Goal: Information Seeking & Learning: Learn about a topic

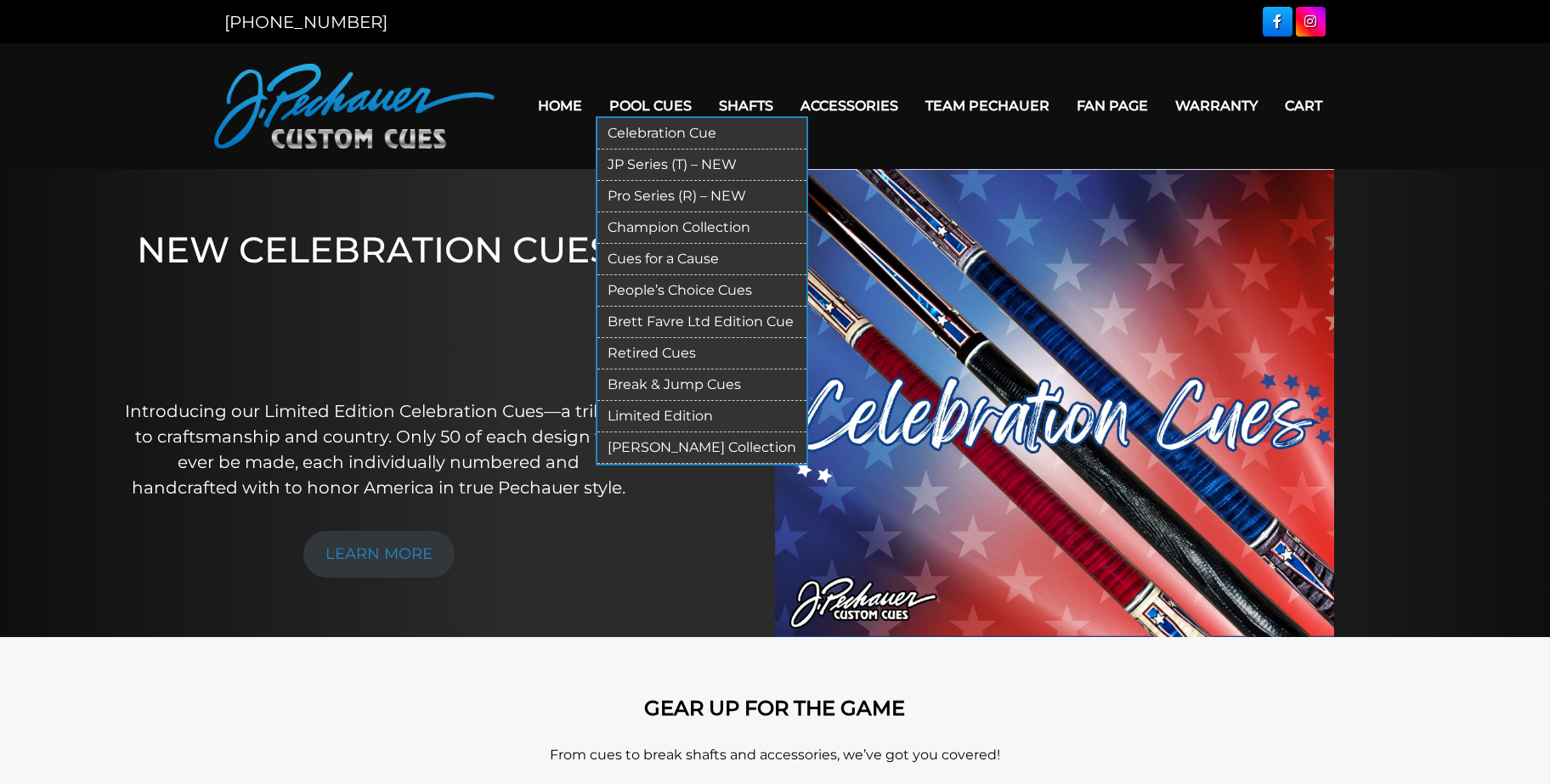
click at [655, 348] on link "Retired Cues" at bounding box center [702, 353] width 209 height 31
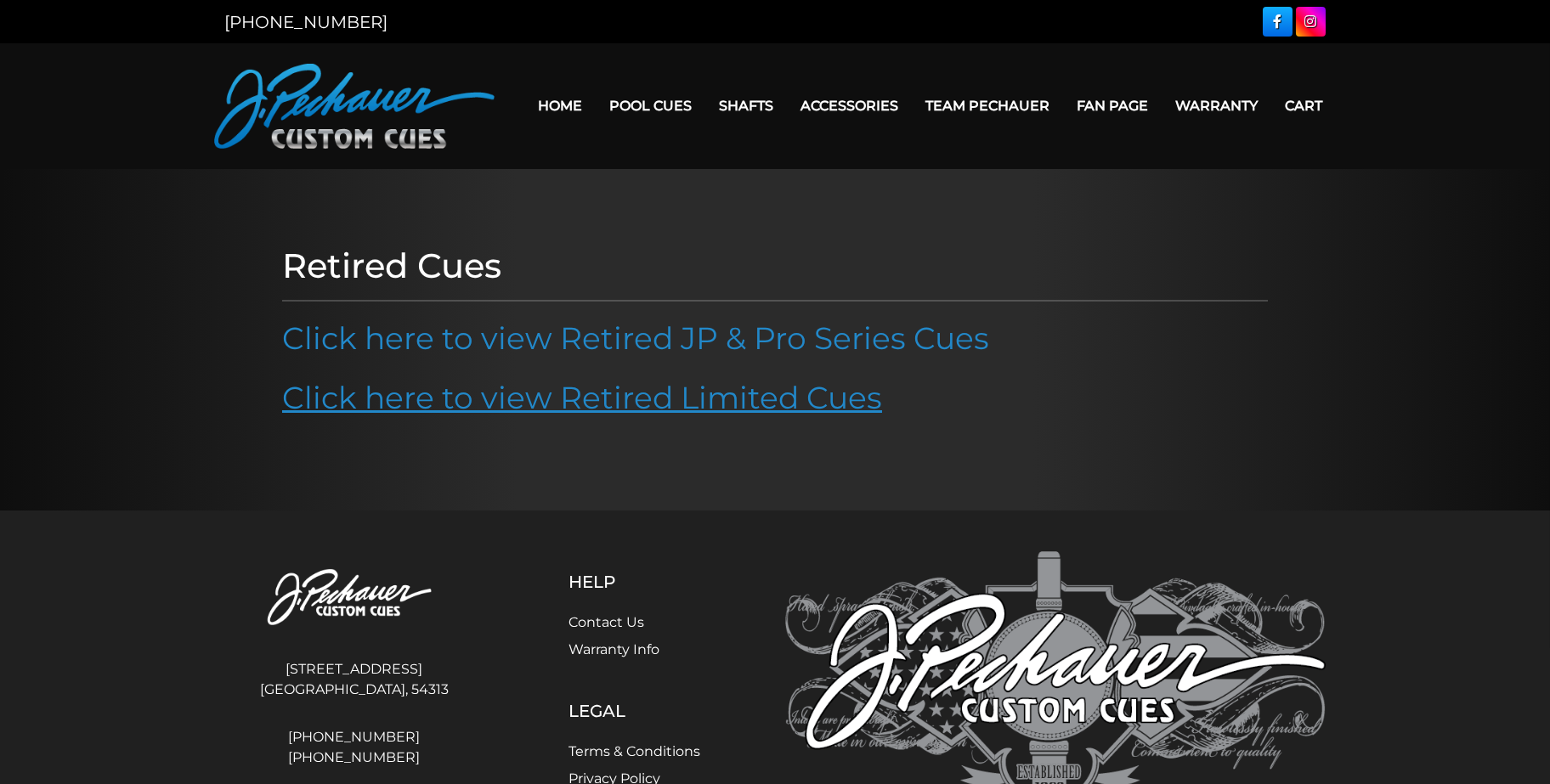
click at [640, 401] on link "Click here to view Retired Limited Cues" at bounding box center [582, 397] width 600 height 38
click at [605, 389] on link "Click here to view Retired Limited Cues" at bounding box center [582, 397] width 600 height 38
click at [525, 397] on link "Click here to view Retired Limited Cues" at bounding box center [582, 397] width 600 height 38
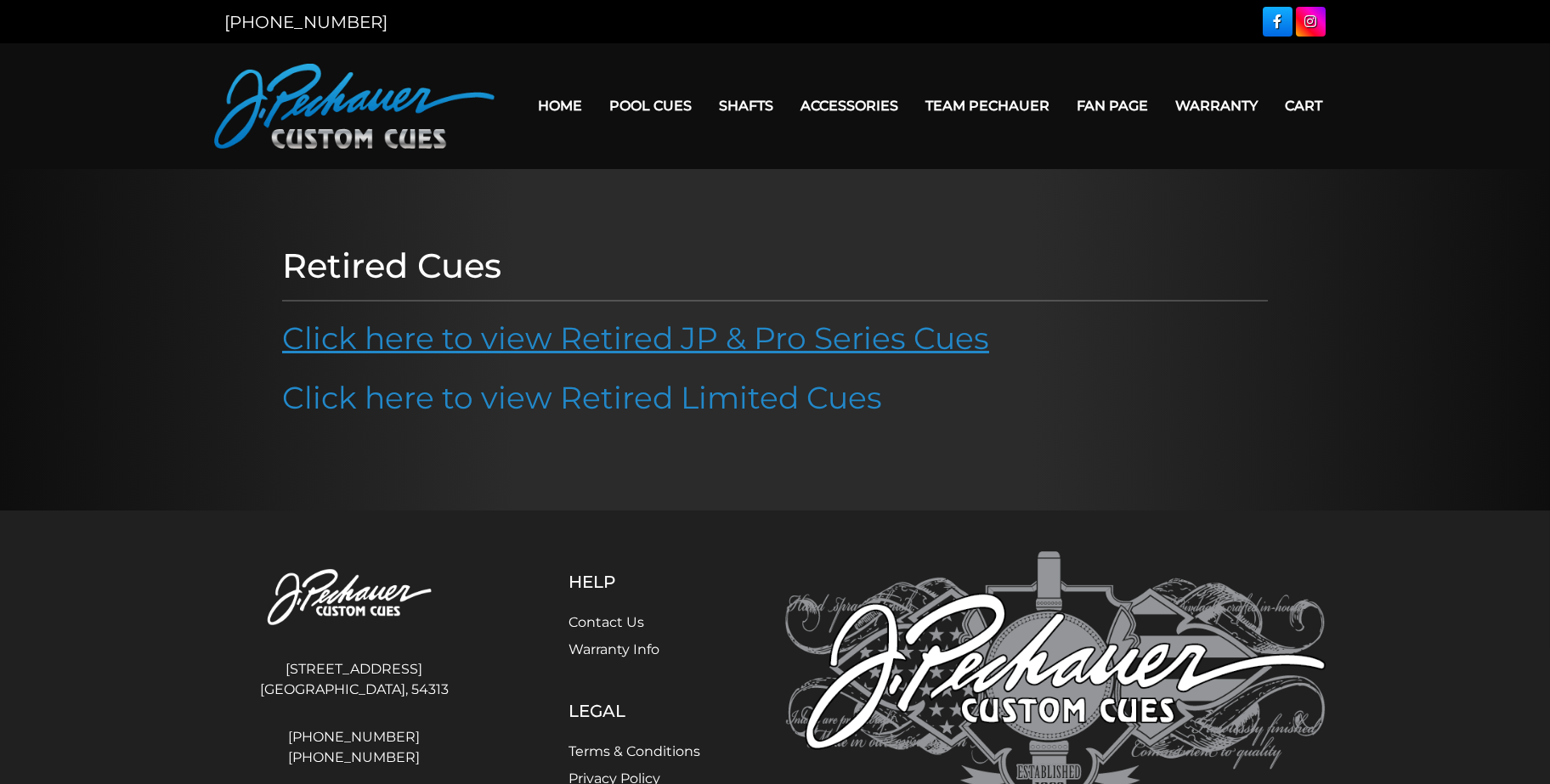
click at [557, 337] on link "Click here to view Retired JP & Pro Series Cues" at bounding box center [636, 338] width 707 height 38
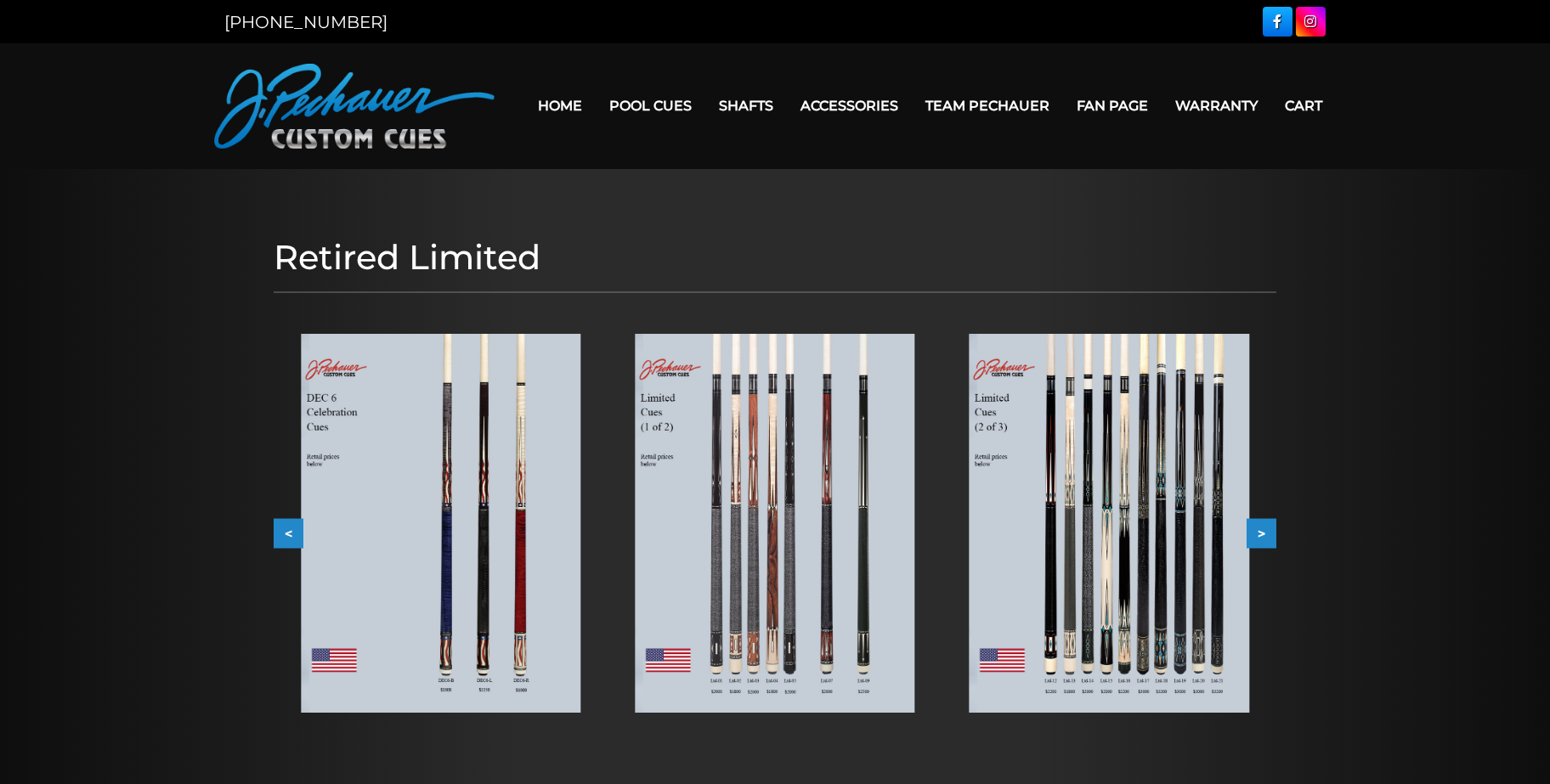
click at [1263, 533] on button ">" at bounding box center [1262, 533] width 30 height 30
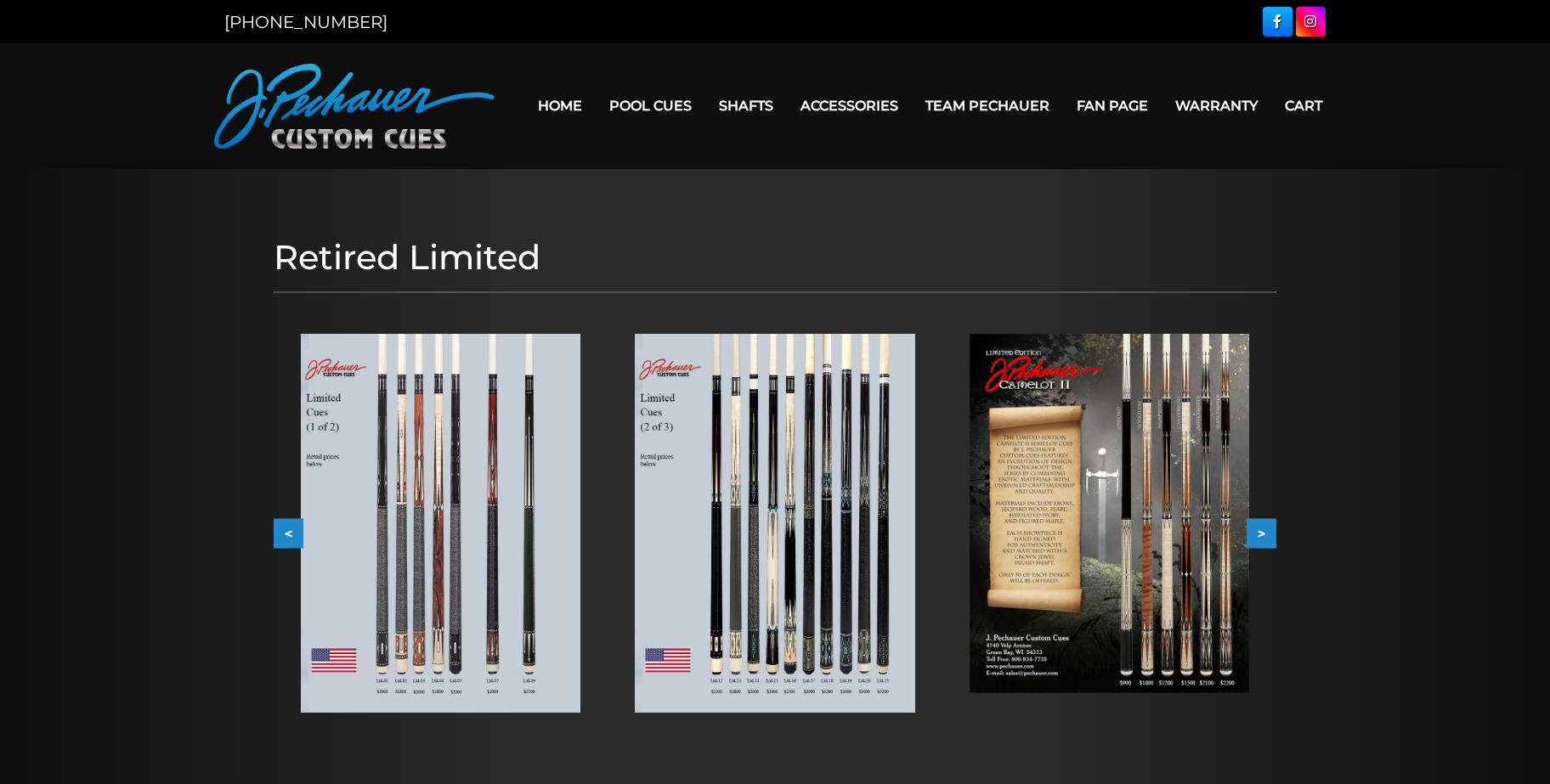
click at [1263, 533] on button ">" at bounding box center [1262, 533] width 30 height 30
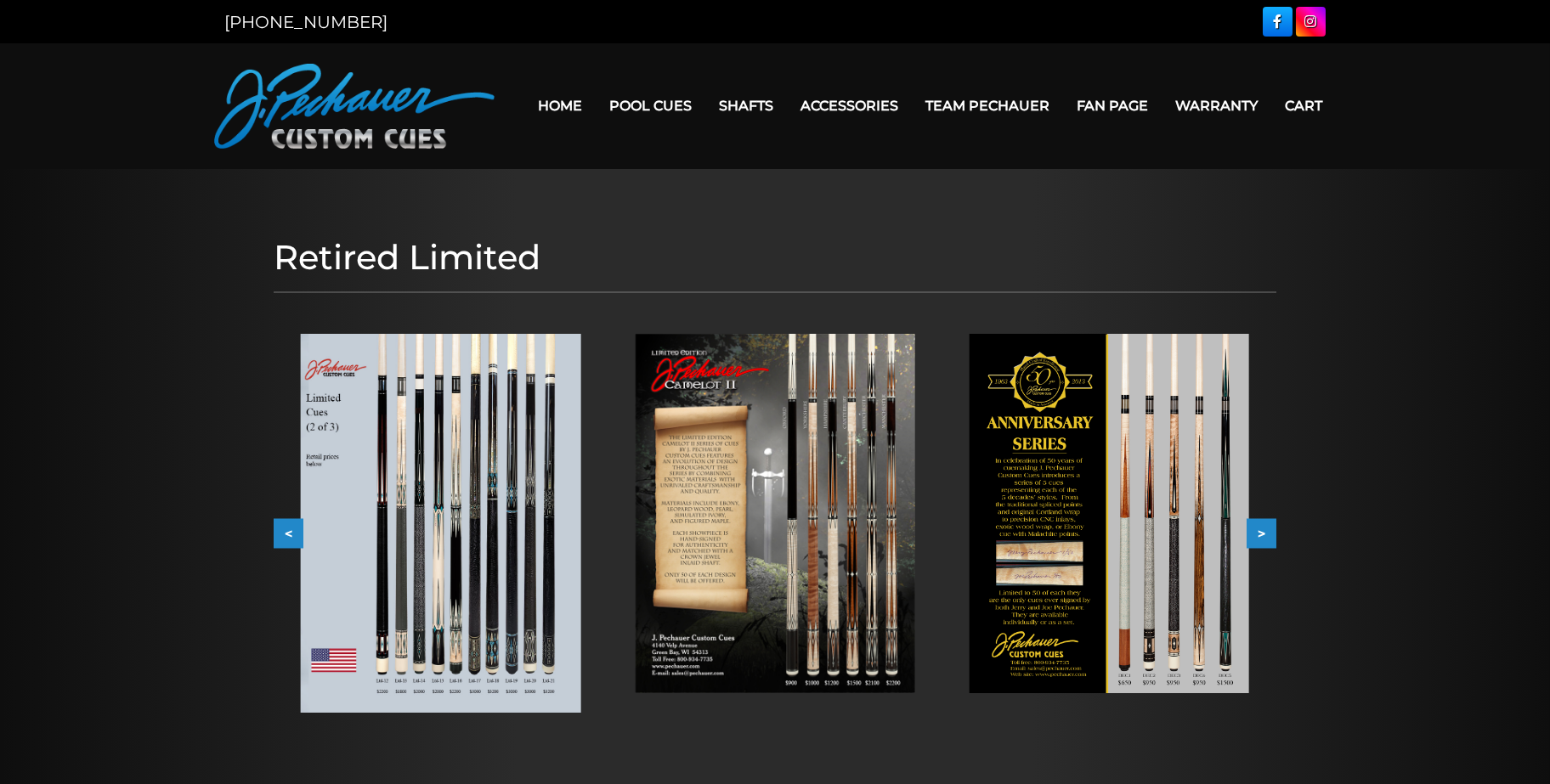
click at [1133, 555] on img at bounding box center [1109, 514] width 280 height 360
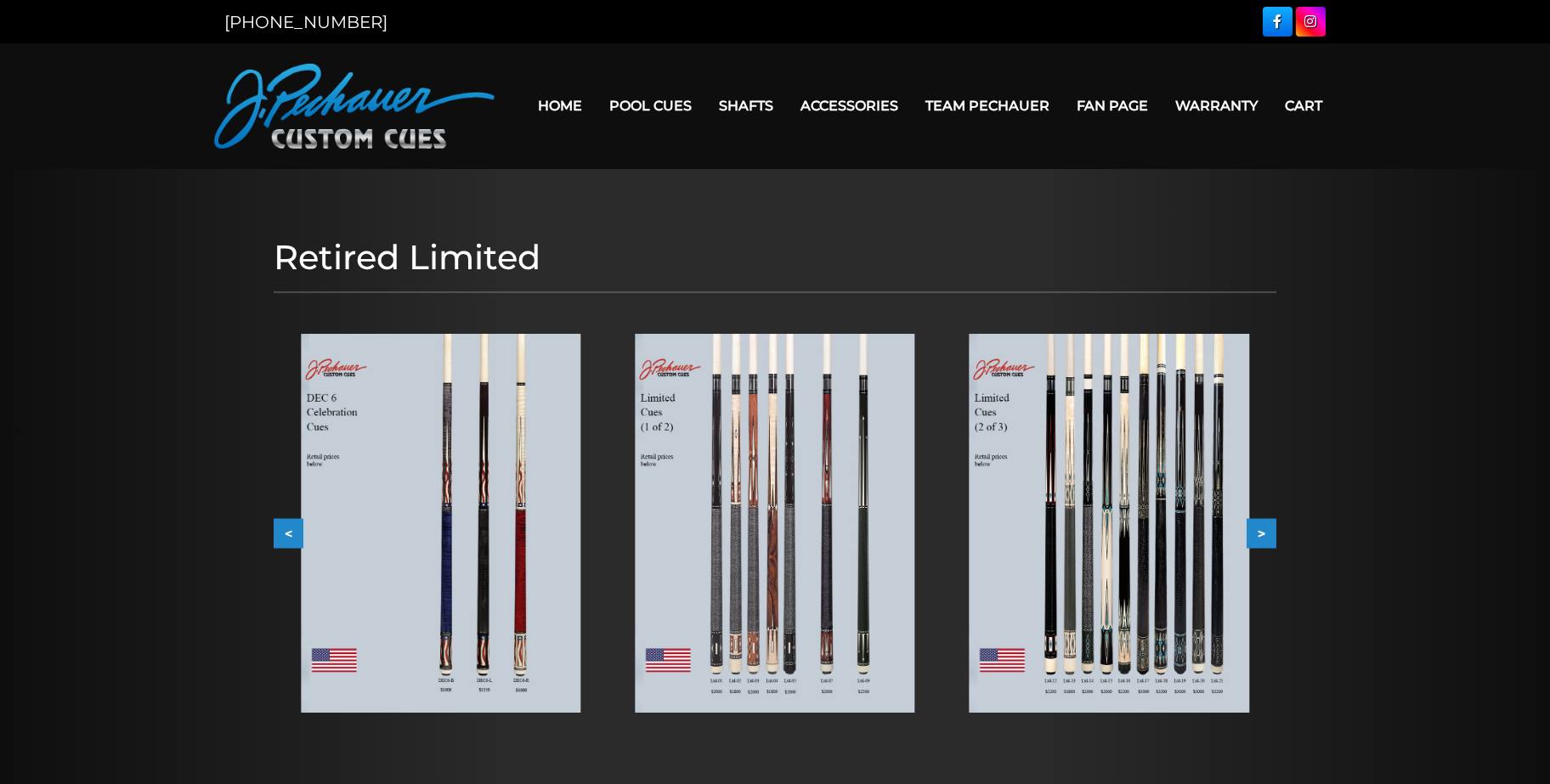
click at [1260, 526] on button ">" at bounding box center [1262, 533] width 30 height 30
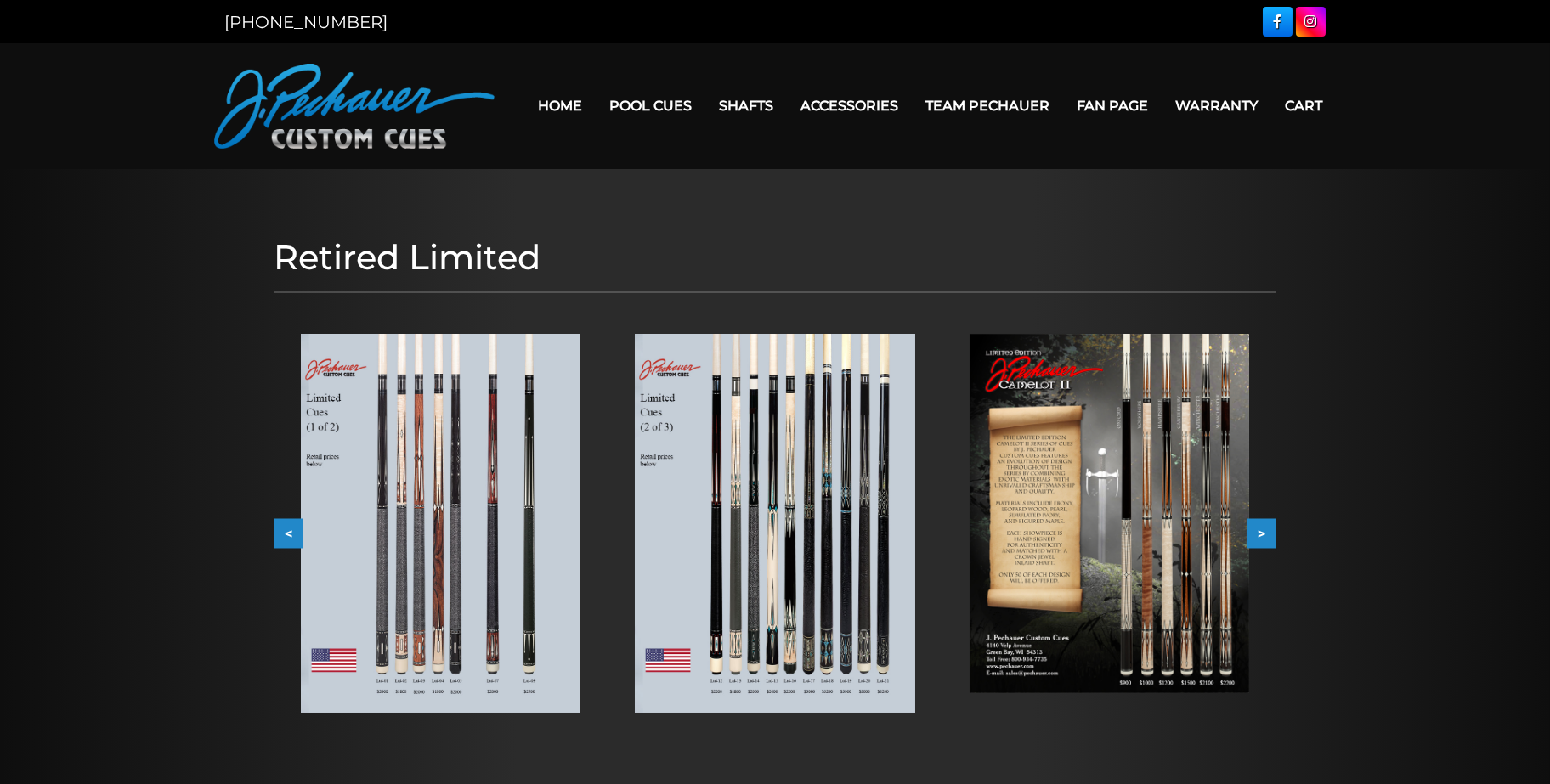
click at [1260, 526] on button ">" at bounding box center [1262, 533] width 30 height 30
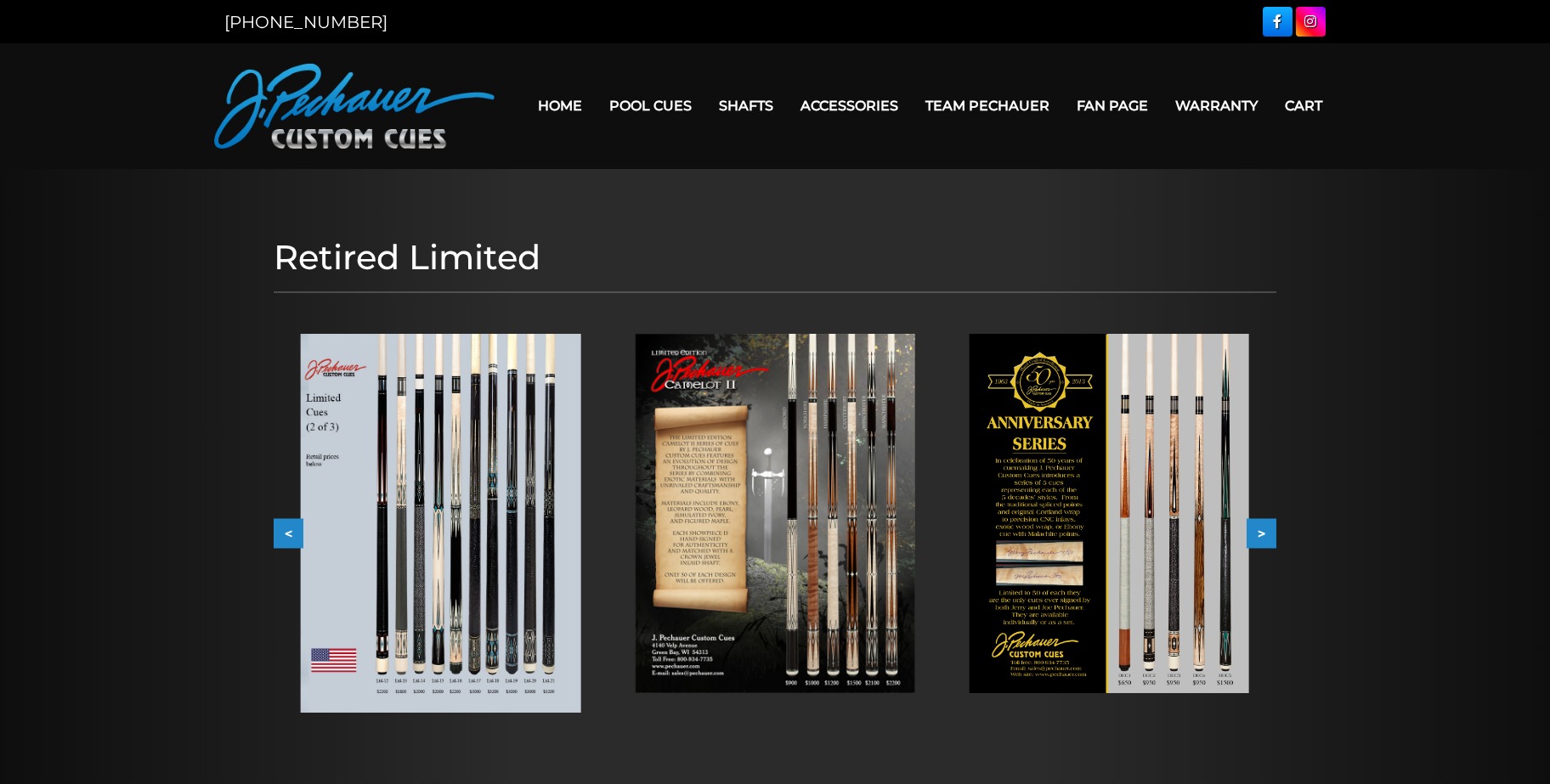
click at [1264, 535] on button ">" at bounding box center [1262, 533] width 30 height 30
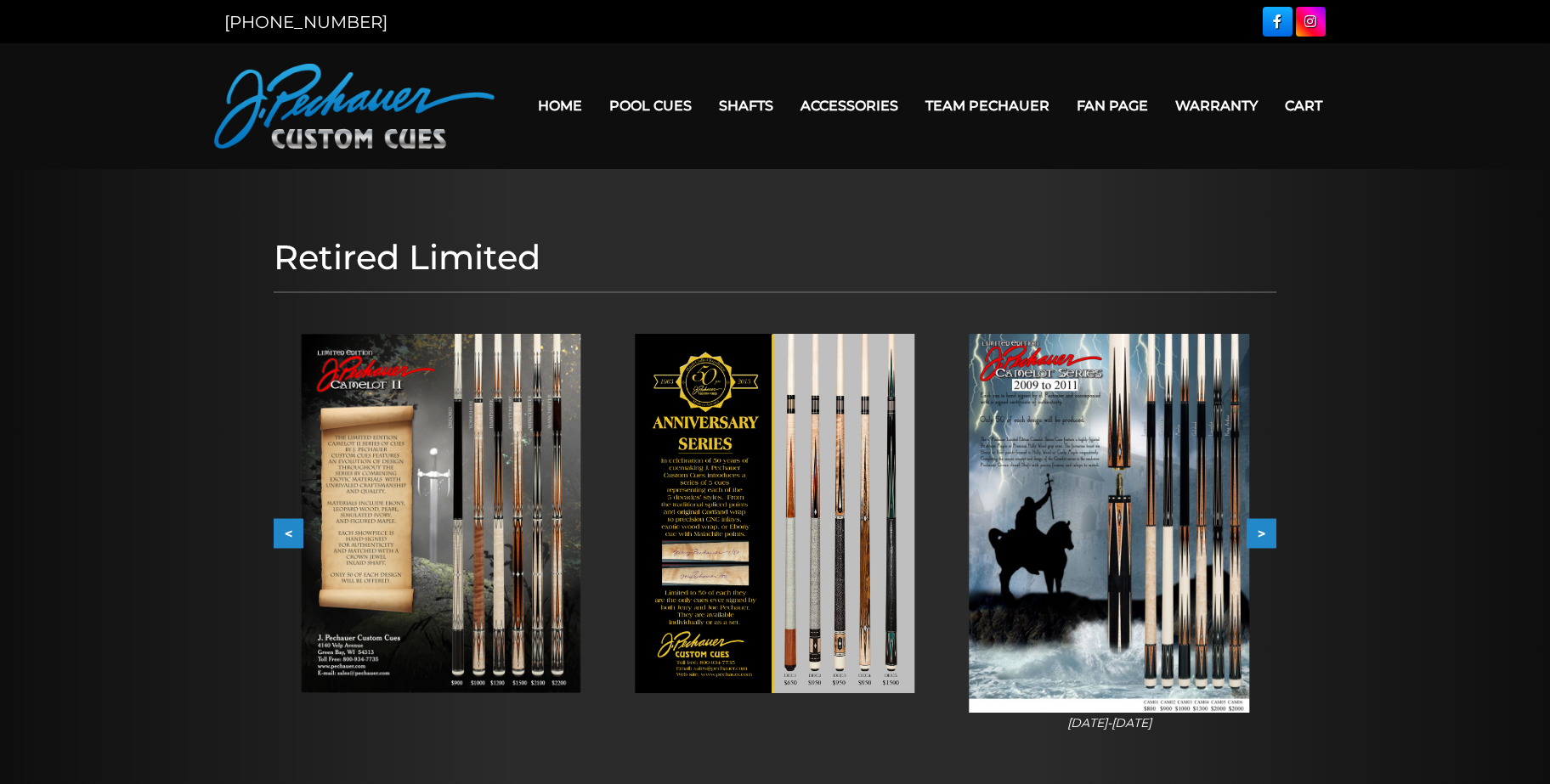
click at [1264, 535] on button ">" at bounding box center [1262, 533] width 30 height 30
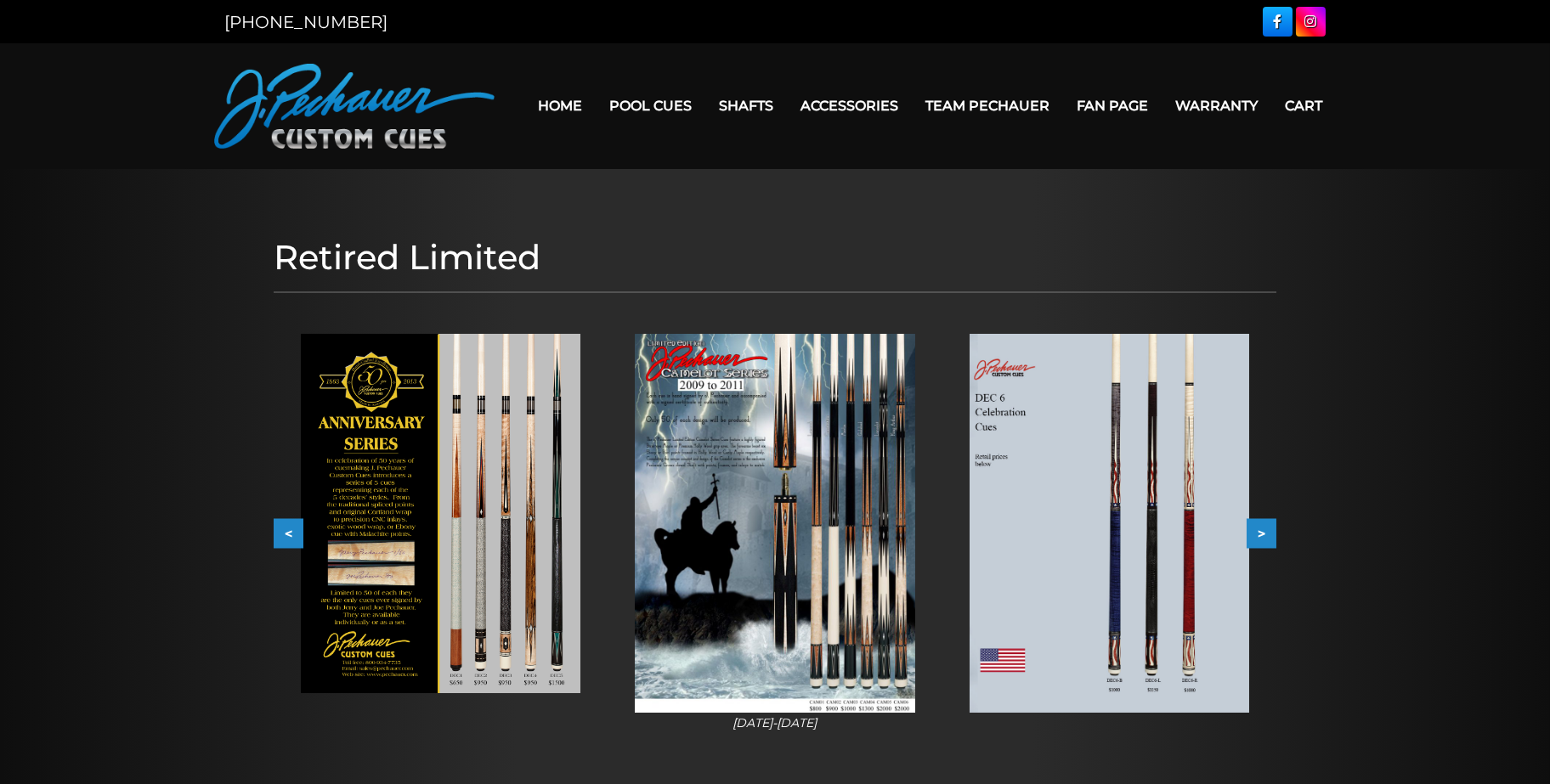
click at [1264, 535] on button ">" at bounding box center [1262, 533] width 30 height 30
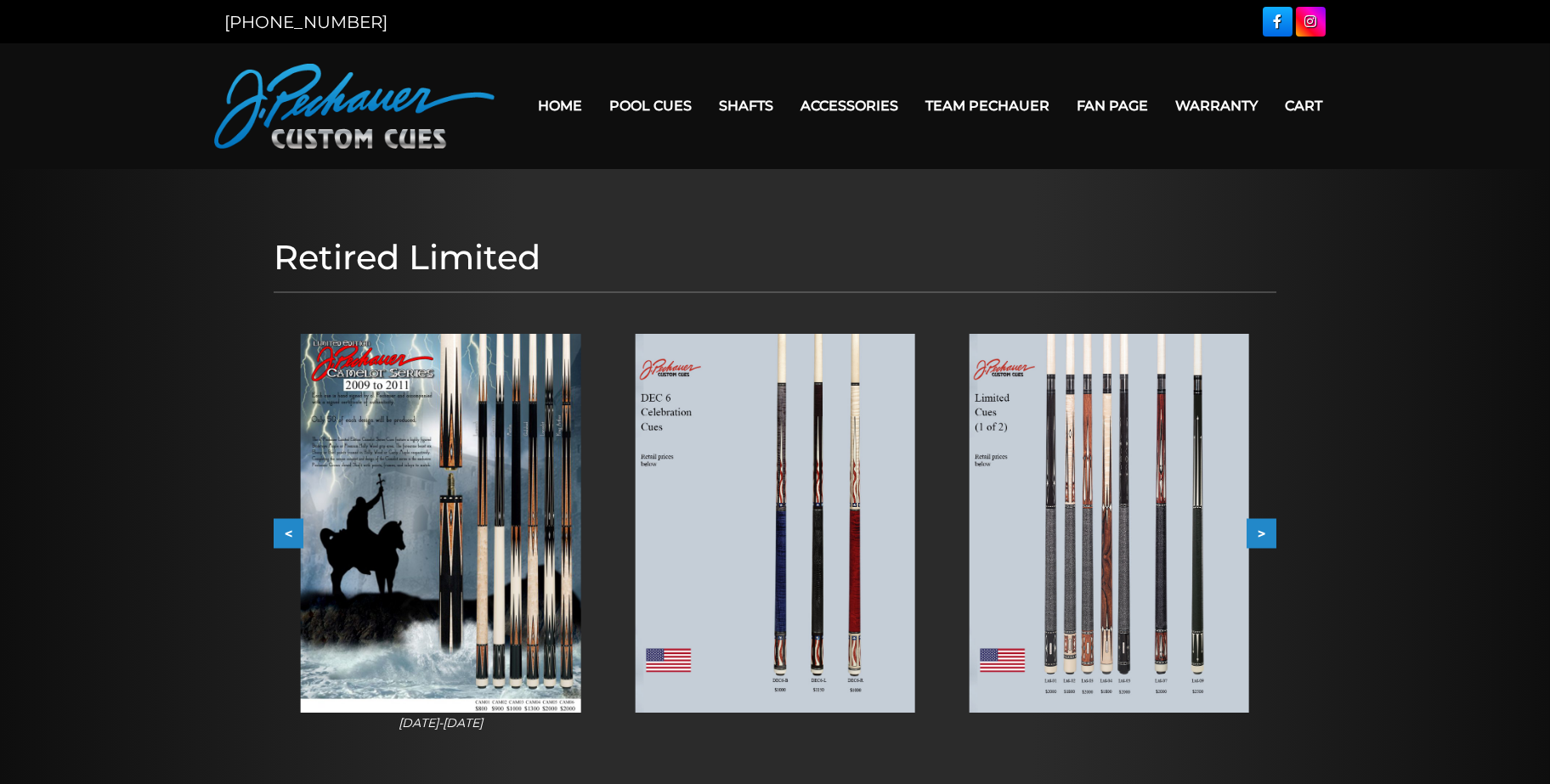
click at [1264, 535] on button ">" at bounding box center [1262, 533] width 30 height 30
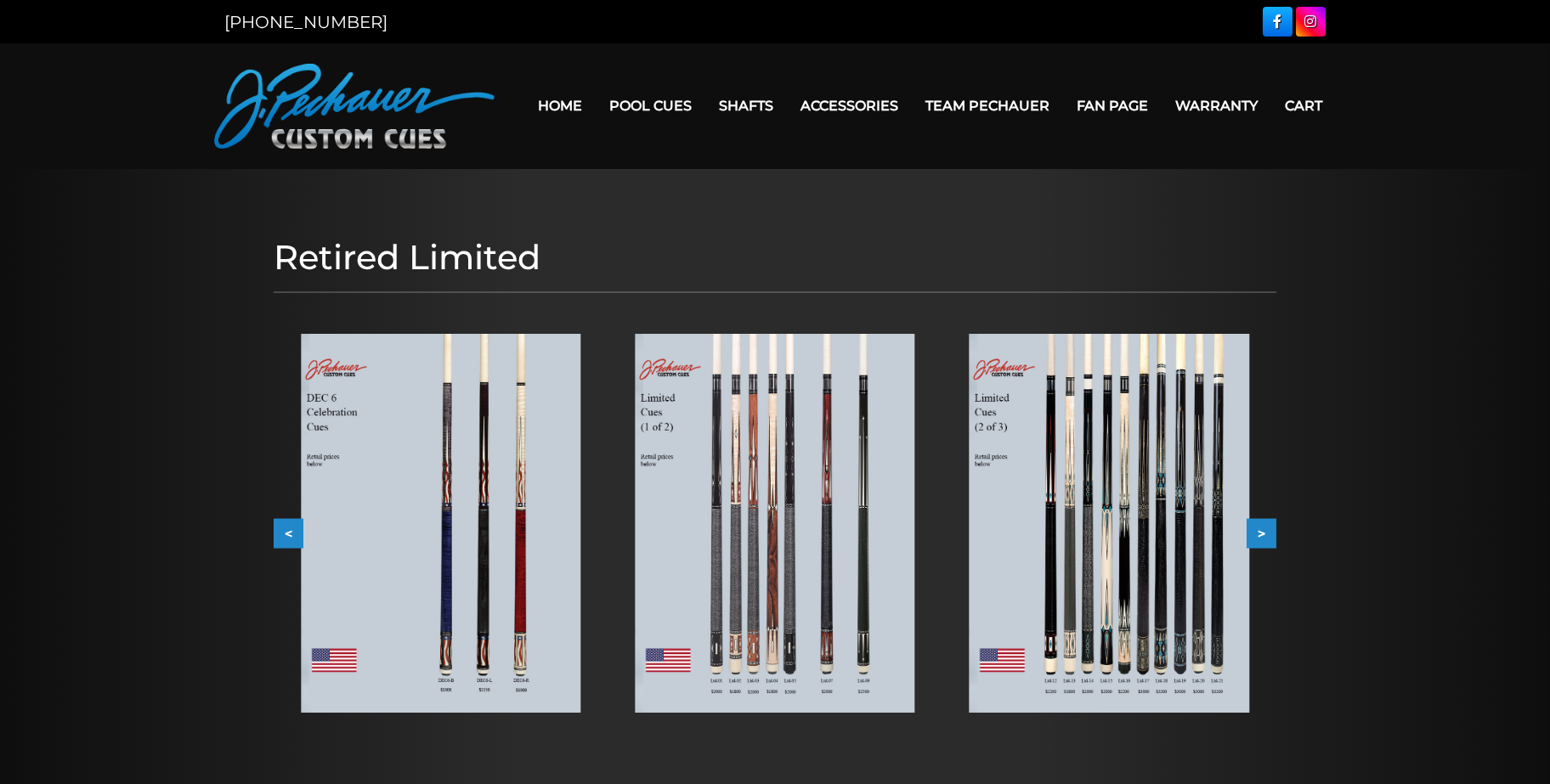
click at [1264, 535] on button ">" at bounding box center [1262, 533] width 30 height 30
click at [518, 544] on img at bounding box center [440, 523] width 280 height 378
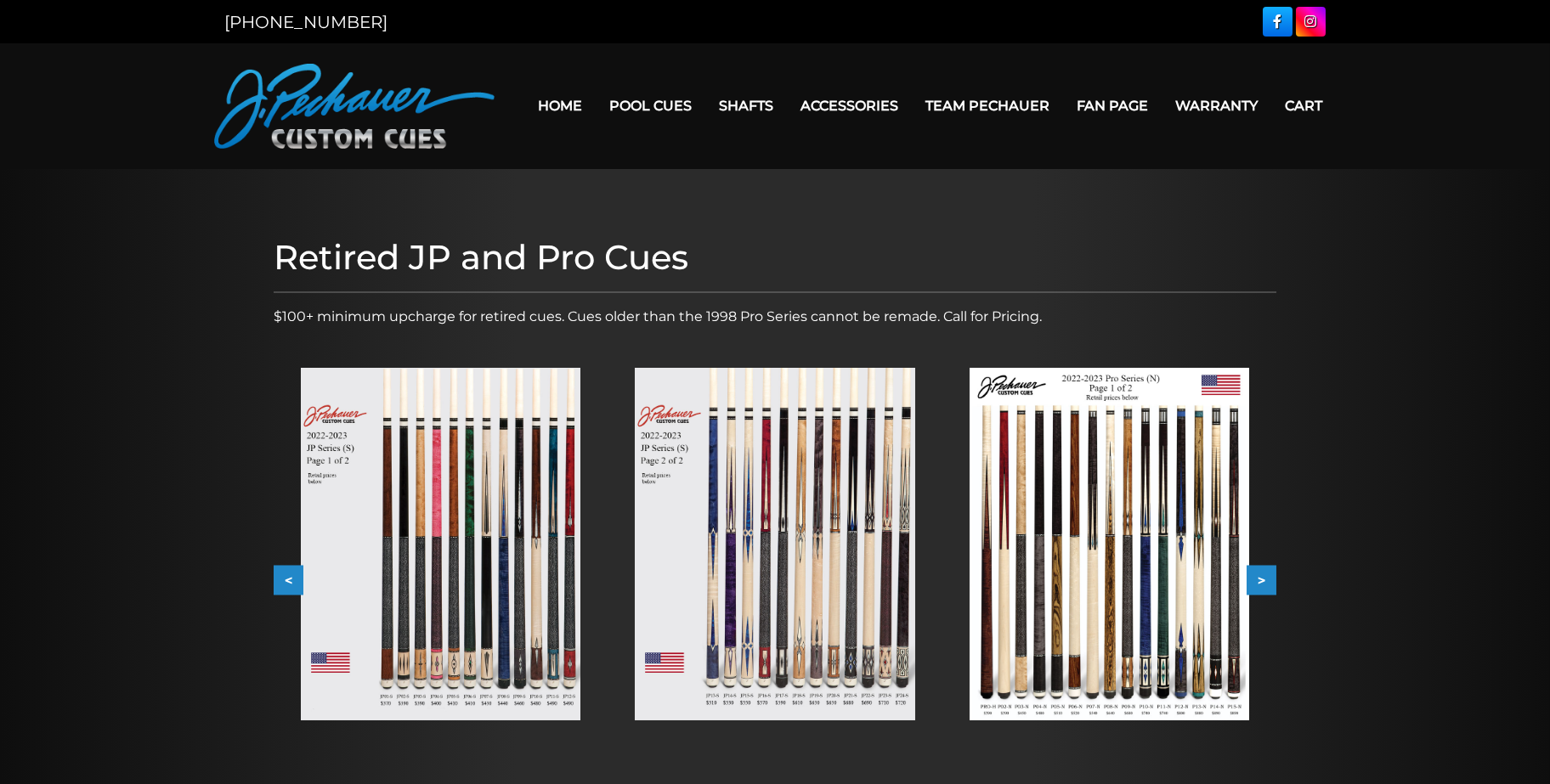
click at [1263, 578] on button ">" at bounding box center [1262, 581] width 30 height 30
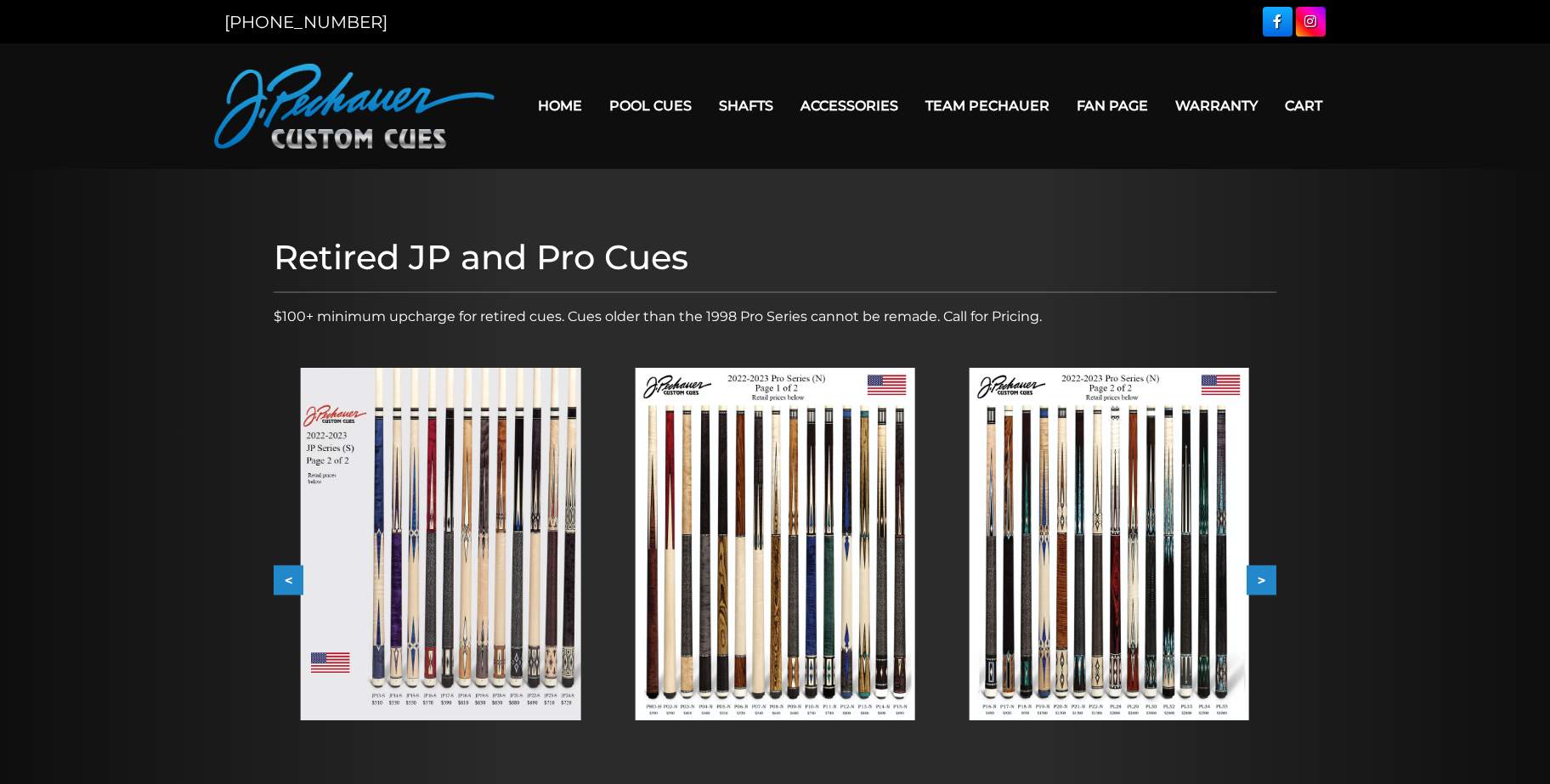
click at [1263, 578] on button ">" at bounding box center [1262, 581] width 30 height 30
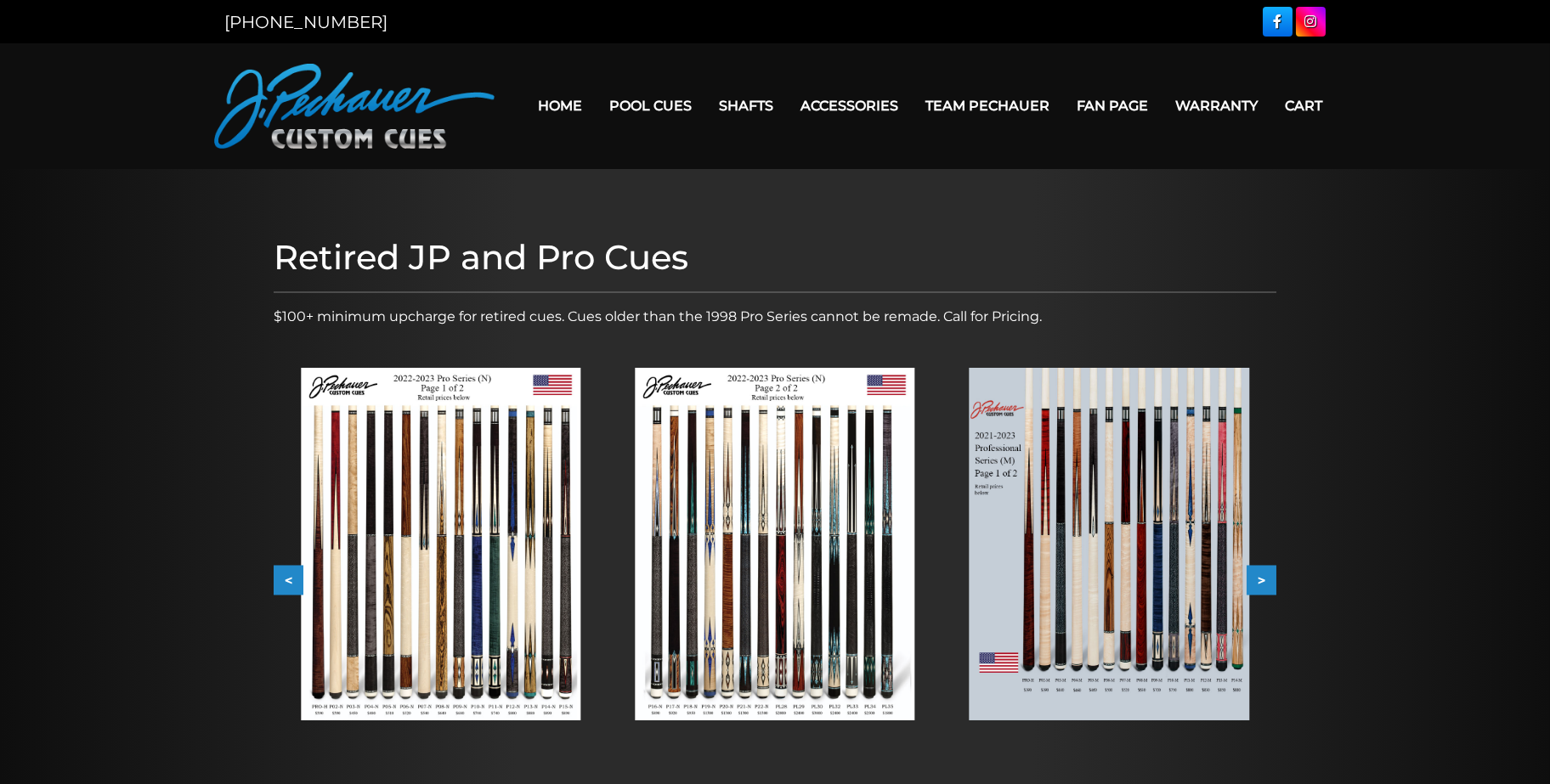
click at [1263, 578] on button ">" at bounding box center [1262, 581] width 30 height 30
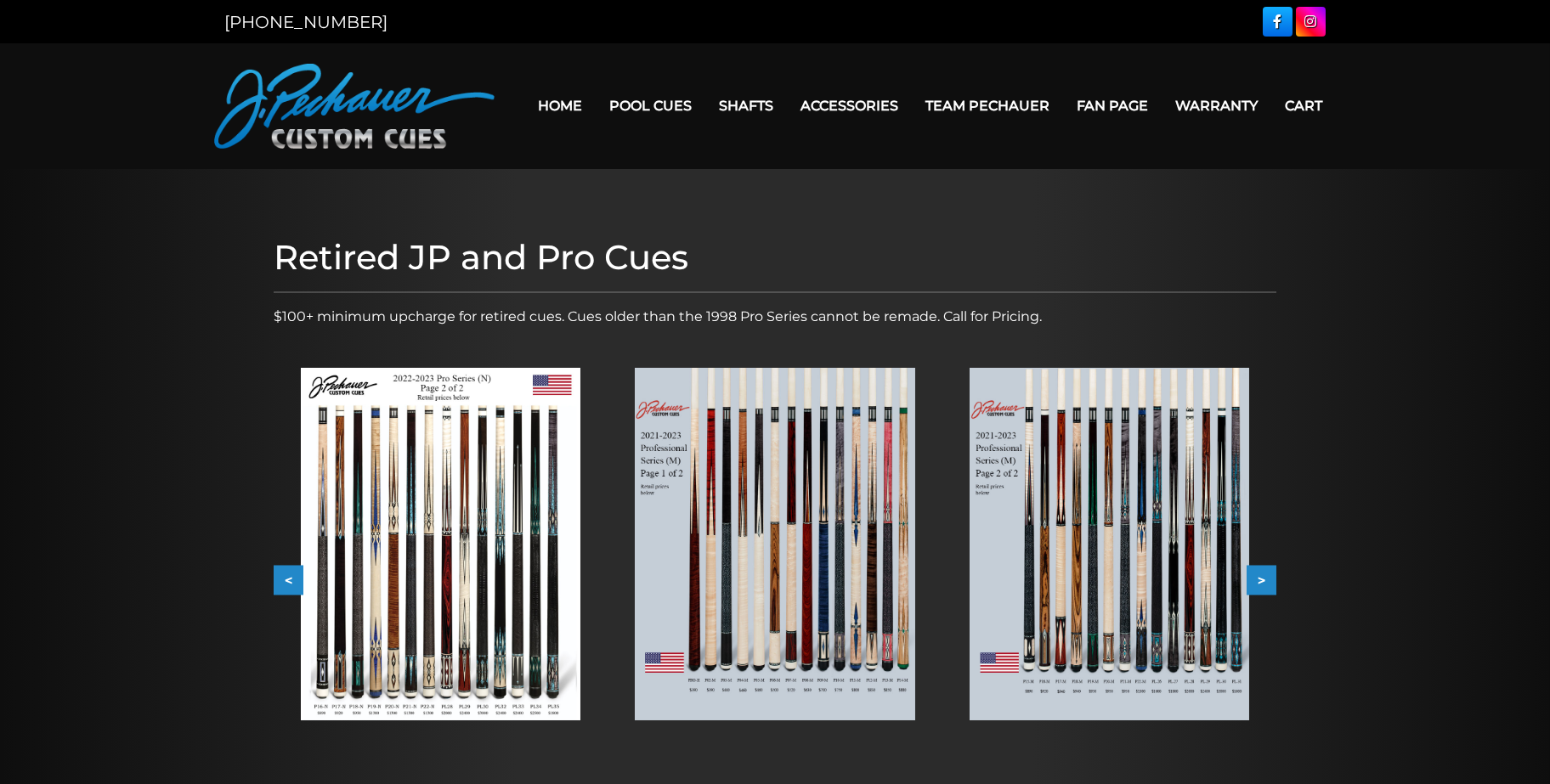
click at [1263, 578] on button ">" at bounding box center [1262, 581] width 30 height 30
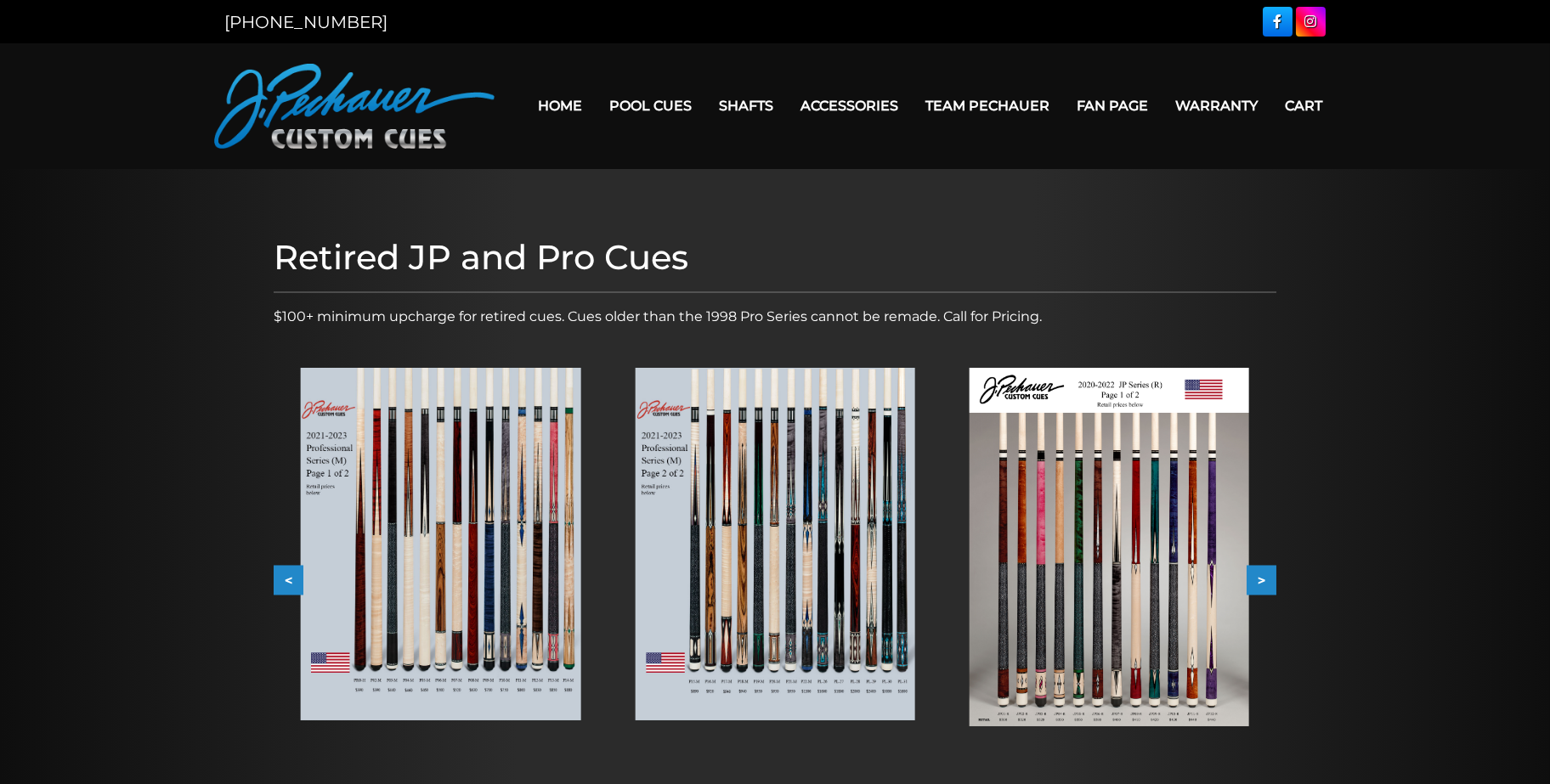
click at [1263, 578] on button ">" at bounding box center [1262, 581] width 30 height 30
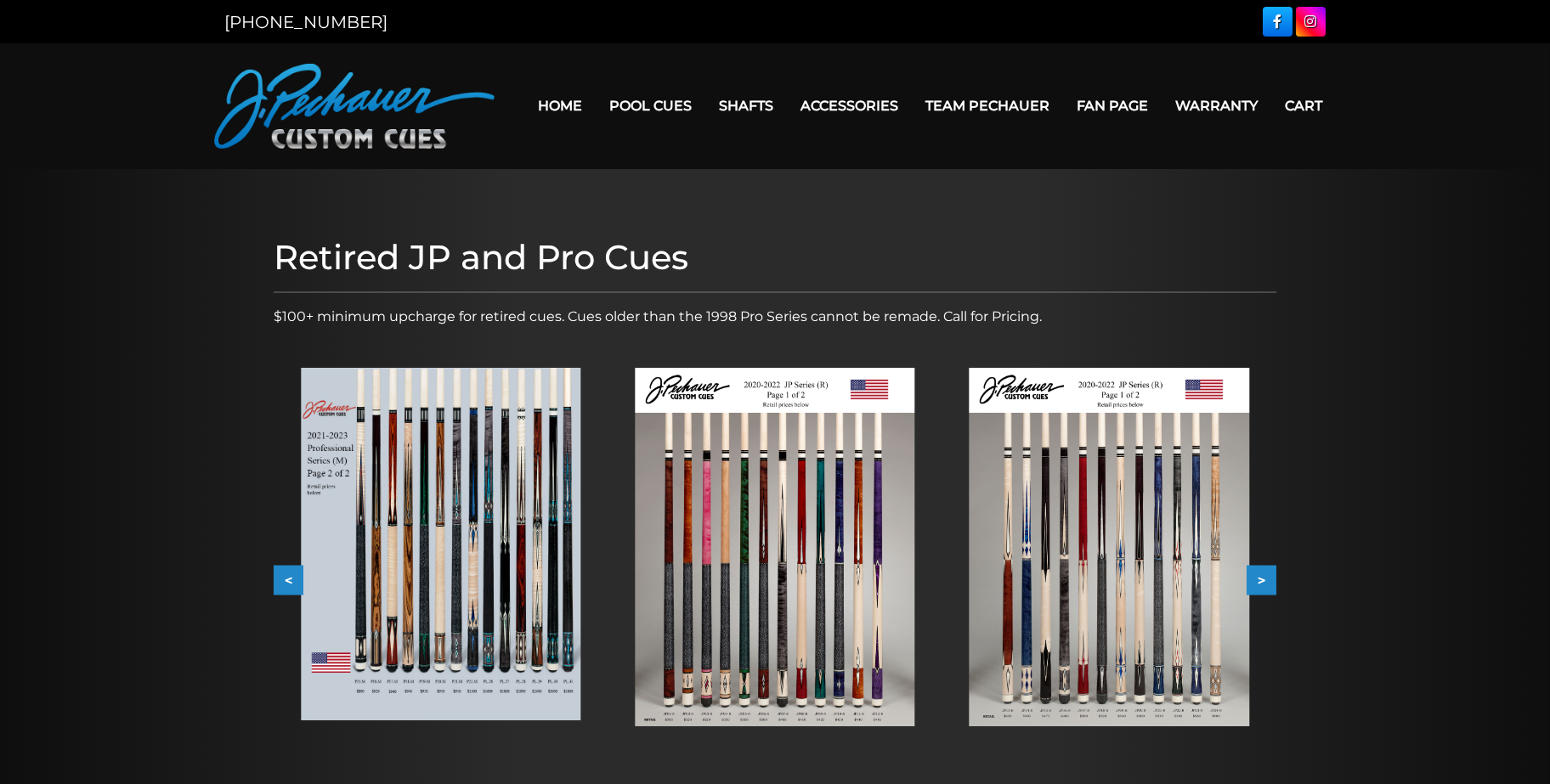
click at [1263, 578] on button ">" at bounding box center [1262, 581] width 30 height 30
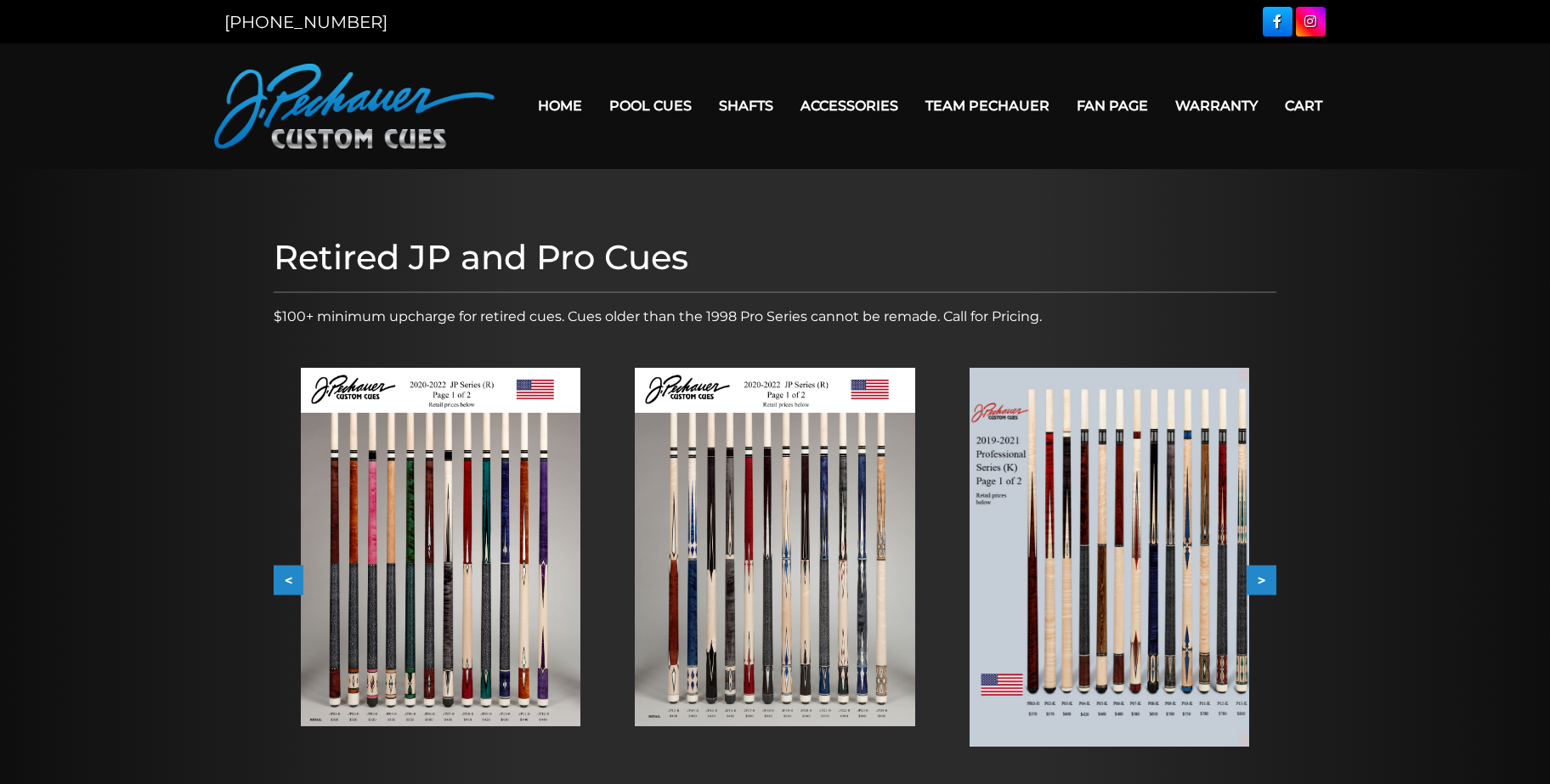
click at [1263, 578] on button ">" at bounding box center [1262, 581] width 30 height 30
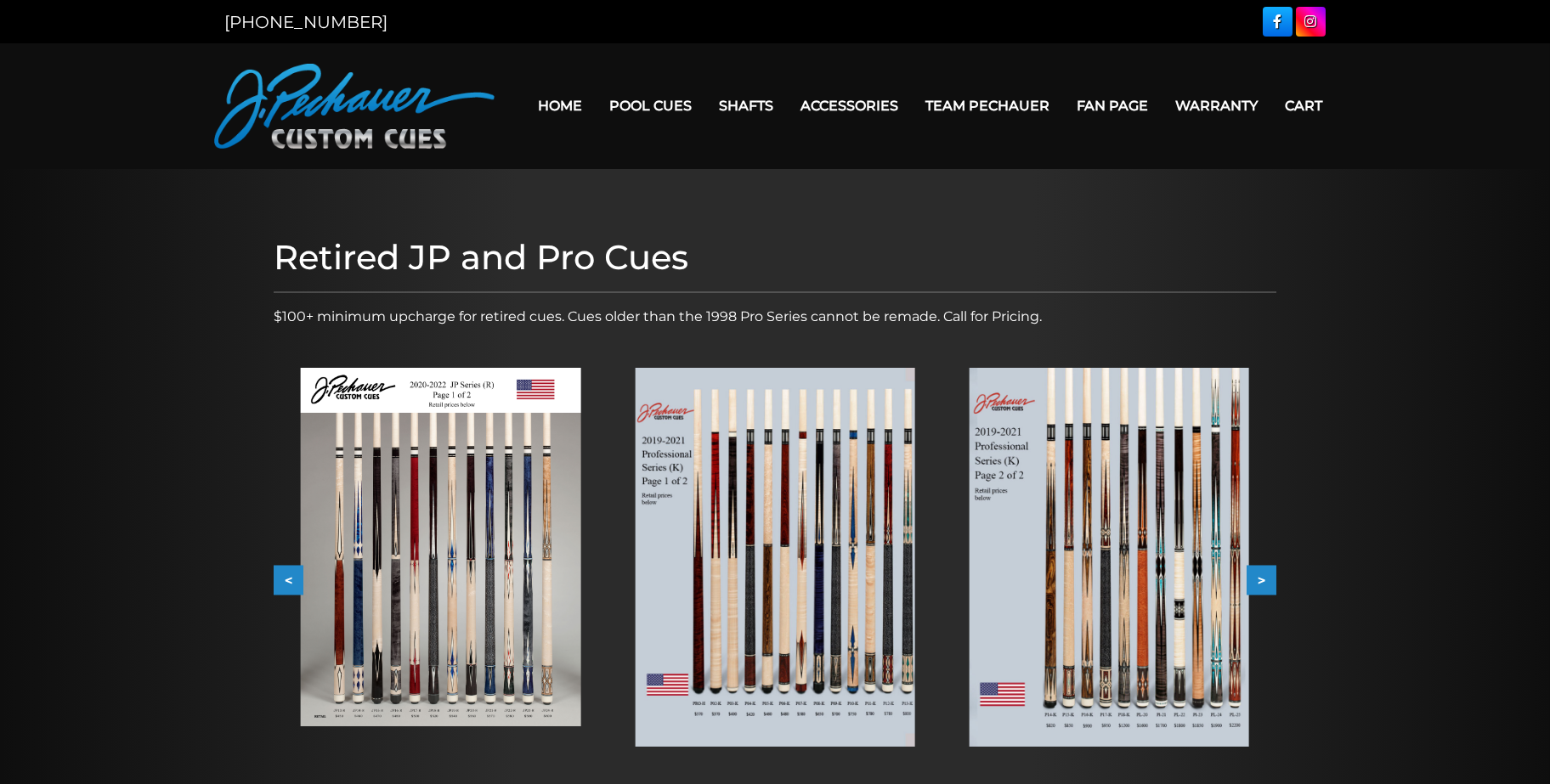
click at [1263, 578] on button ">" at bounding box center [1262, 581] width 30 height 30
